Goal: Information Seeking & Learning: Learn about a topic

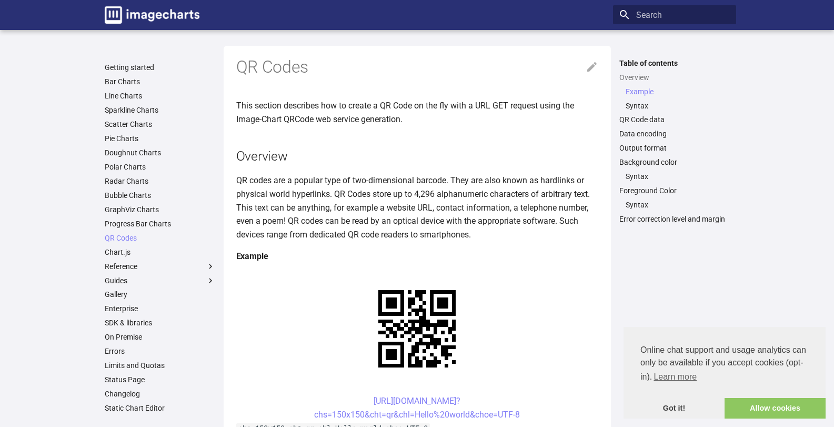
scroll to position [316, 0]
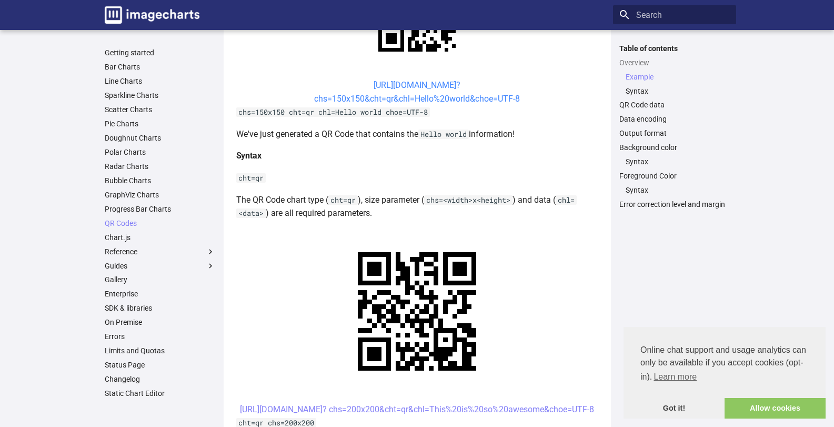
click at [444, 104] on link "[URL][DOMAIN_NAME]? chs=150x150&cht=qr&chl=Hello%20world&choe=UTF-8" at bounding box center [417, 92] width 206 height 24
click at [425, 104] on link "[URL][DOMAIN_NAME]? chs=150x150&cht=qr&chl=Hello%20world&choe=UTF-8" at bounding box center [417, 92] width 206 height 24
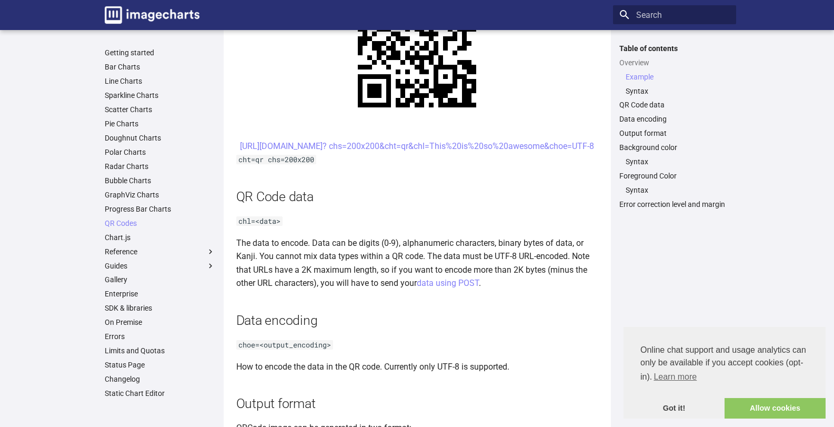
scroll to position [211, 0]
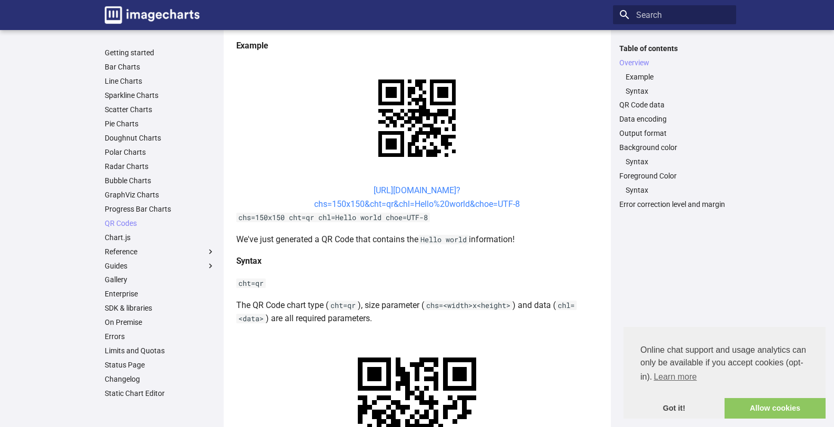
click at [423, 209] on link "[URL][DOMAIN_NAME]? chs=150x150&cht=qr&chl=Hello%20world&choe=UTF-8" at bounding box center [417, 197] width 206 height 24
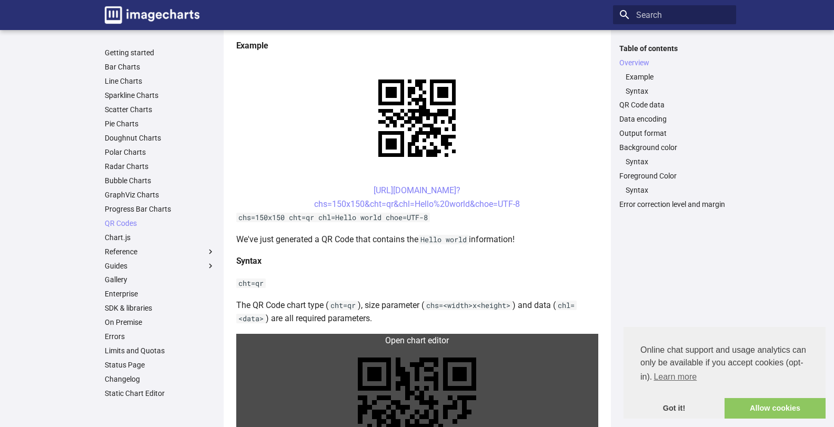
scroll to position [474, 0]
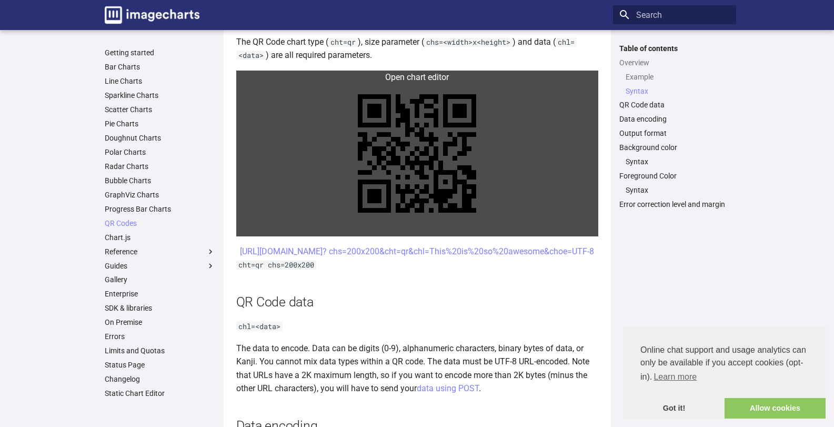
click at [426, 187] on link at bounding box center [417, 154] width 362 height 166
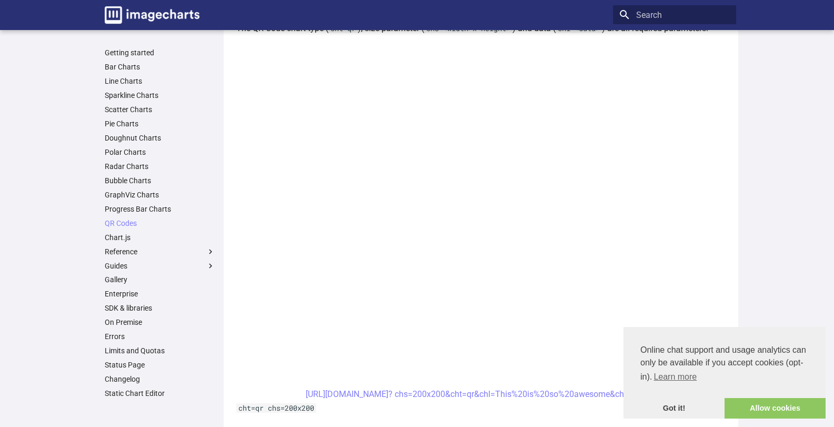
click at [0, 5] on header "Type to start searching" at bounding box center [417, 15] width 834 height 30
click at [10, 2] on header "Type to start searching" at bounding box center [417, 15] width 834 height 30
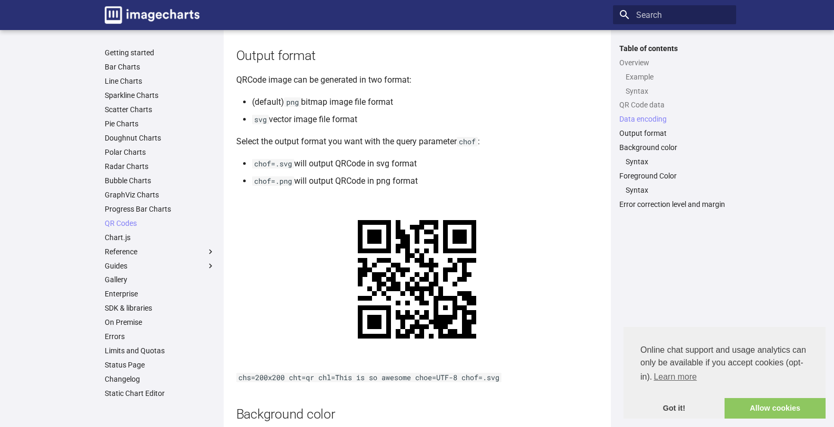
scroll to position [611, 0]
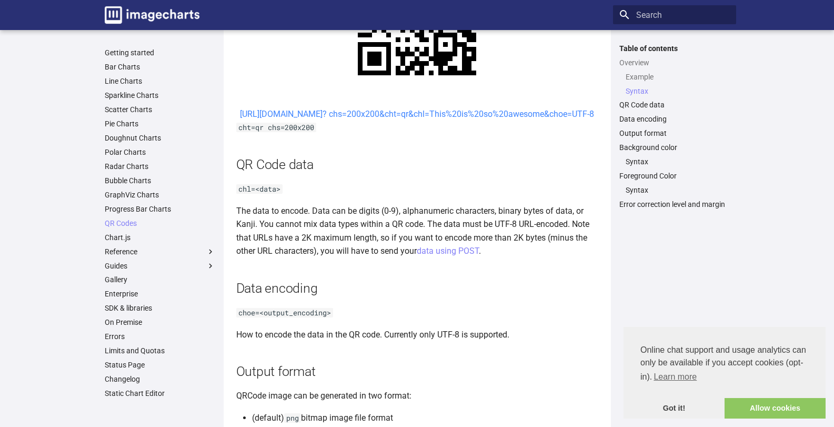
click at [419, 119] on link "[URL][DOMAIN_NAME]? chs=200x200&cht=qr&chl=This%20is%20so%20awesome&choe=UTF-8" at bounding box center [417, 114] width 354 height 10
click at [400, 119] on link "[URL][DOMAIN_NAME]? chs=200x200&cht=qr&chl=This%20is%20so%20awesome&choe=UTF-8" at bounding box center [417, 114] width 354 height 10
